Goal: Information Seeking & Learning: Learn about a topic

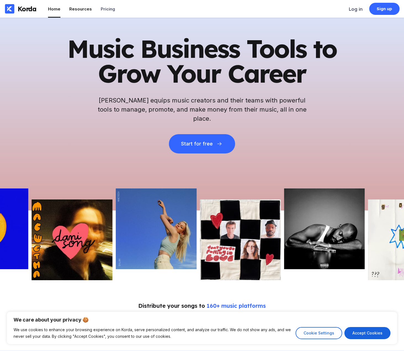
click at [79, 7] on div "Resources" at bounding box center [80, 8] width 23 height 5
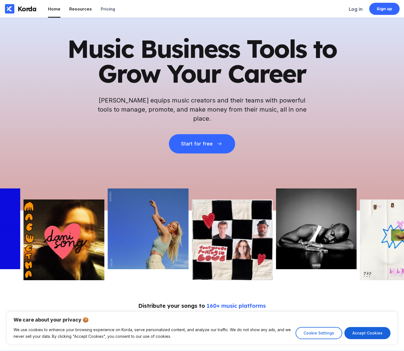
click at [84, 13] on li "Resources" at bounding box center [80, 9] width 23 height 18
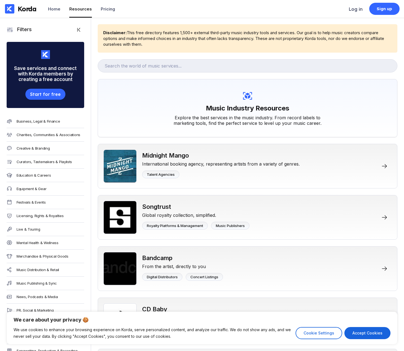
click at [79, 11] on div "Resources" at bounding box center [80, 8] width 23 height 5
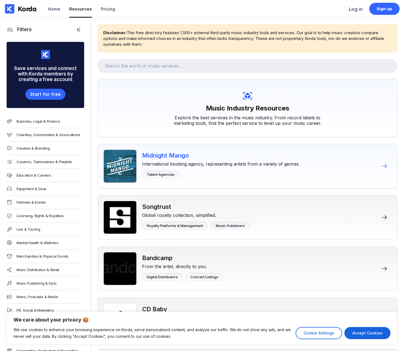
click at [124, 169] on img at bounding box center [119, 166] width 33 height 33
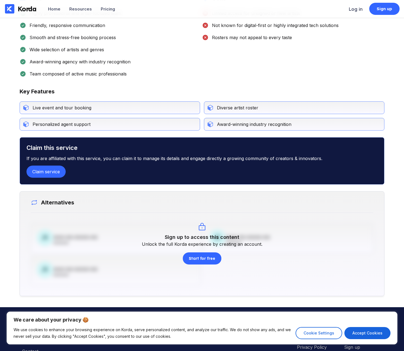
scroll to position [260, 0]
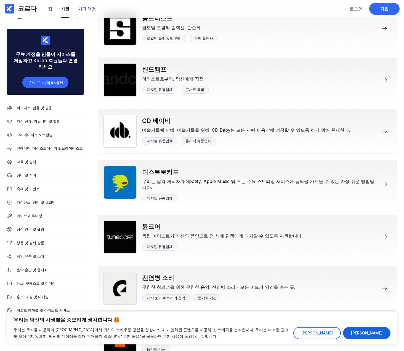
scroll to position [298, 0]
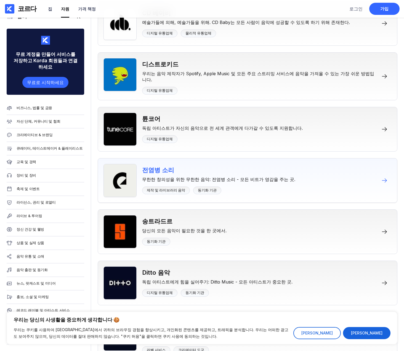
click at [119, 171] on img at bounding box center [119, 180] width 33 height 33
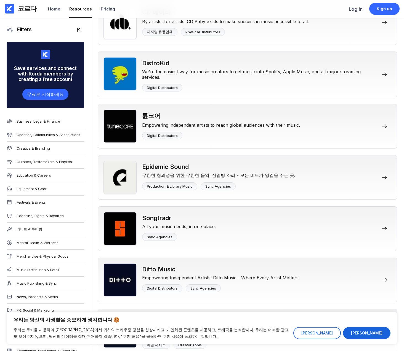
scroll to position [17, 0]
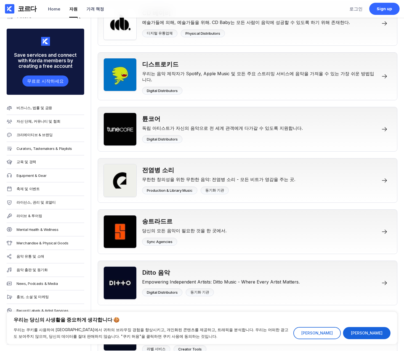
click at [17, 5] on div "코르다" at bounding box center [25, 8] width 22 height 9
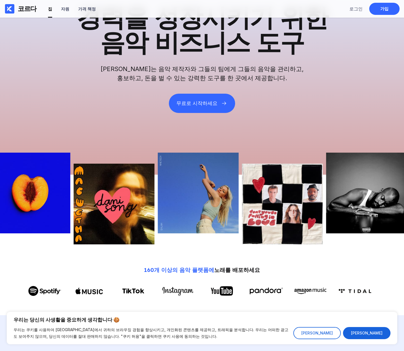
scroll to position [130, 0]
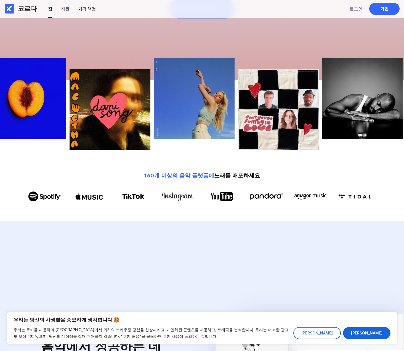
click at [81, 4] on li "가격 책정" at bounding box center [87, 9] width 18 height 18
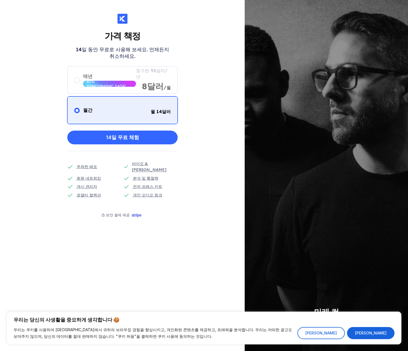
click at [299, 99] on div "미래 컷 크레딧 포함: [PERSON_NAME], [PERSON_NAME], [PERSON_NAME] 2024년부터 회원" at bounding box center [325, 175] width 163 height 351
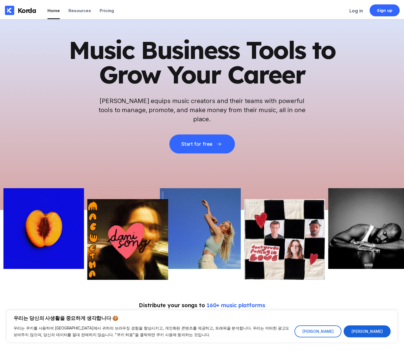
scroll to position [130, 0]
